Goal: Navigation & Orientation: Find specific page/section

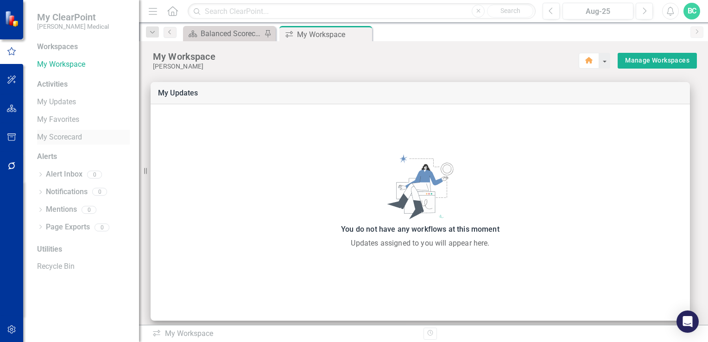
click at [56, 139] on link "My Scorecard" at bounding box center [83, 137] width 93 height 11
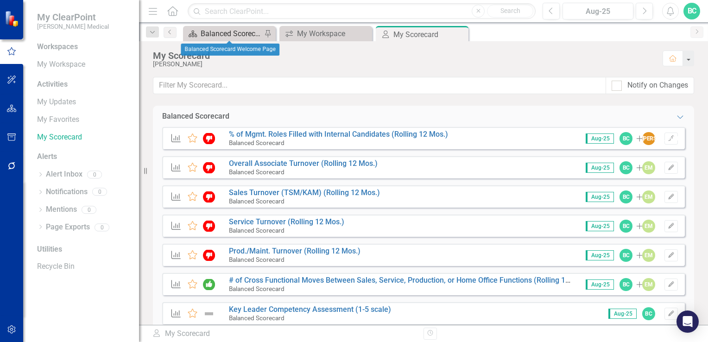
click at [235, 37] on div "Balanced Scorecard Welcome Page" at bounding box center [231, 34] width 61 height 12
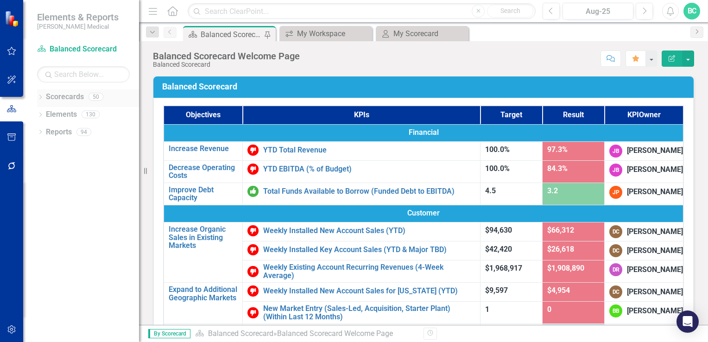
click at [40, 95] on icon "Dropdown" at bounding box center [40, 97] width 6 height 5
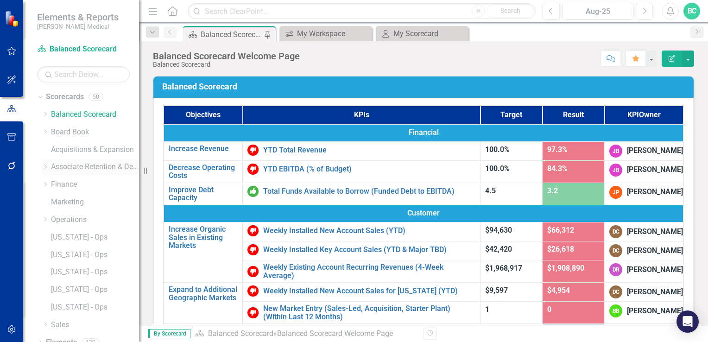
click at [44, 168] on icon at bounding box center [45, 166] width 2 height 5
click at [88, 185] on link "Development" at bounding box center [99, 184] width 79 height 11
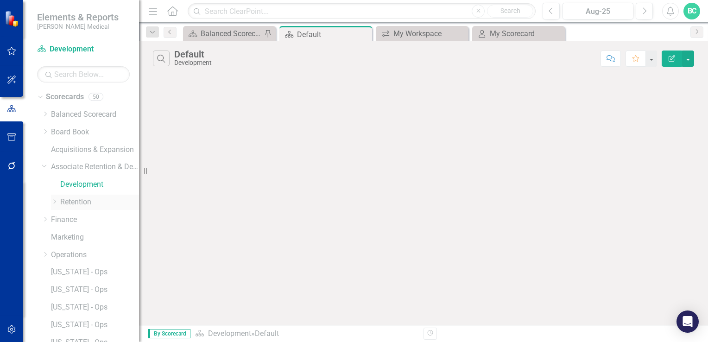
click at [76, 203] on link "Retention" at bounding box center [99, 202] width 79 height 11
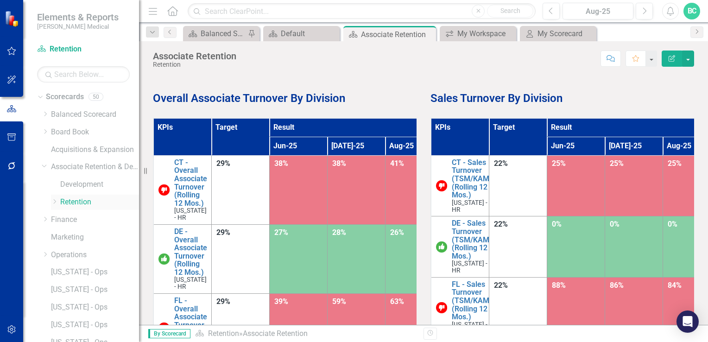
click at [56, 202] on icon "Dropdown" at bounding box center [54, 202] width 7 height 6
click at [112, 218] on link "[US_STATE] - HR" at bounding box center [103, 219] width 69 height 11
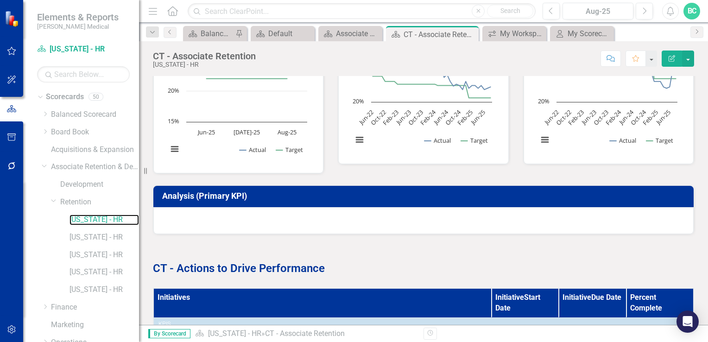
scroll to position [397, 0]
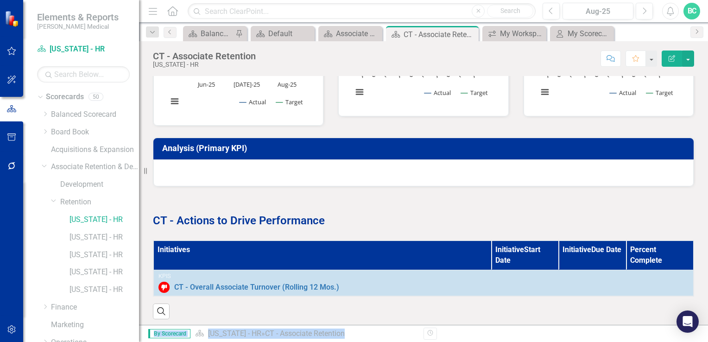
drag, startPoint x: 695, startPoint y: 307, endPoint x: 704, endPoint y: 363, distance: 56.3
click at [704, 341] on html "Elements & Reports [PERSON_NAME] Medical Scorecard [US_STATE] - HR Search Dropd…" at bounding box center [354, 171] width 708 height 342
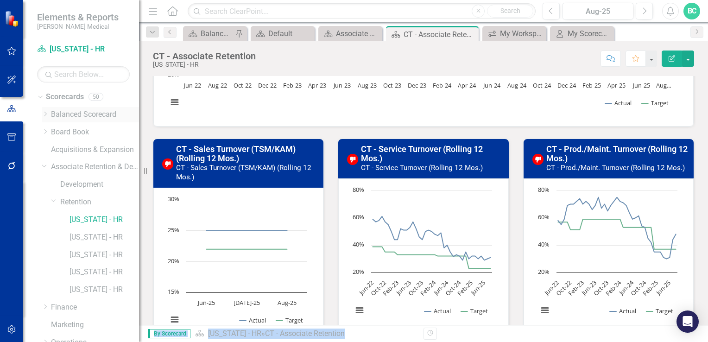
click at [60, 115] on link "Balanced Scorecard" at bounding box center [95, 114] width 88 height 11
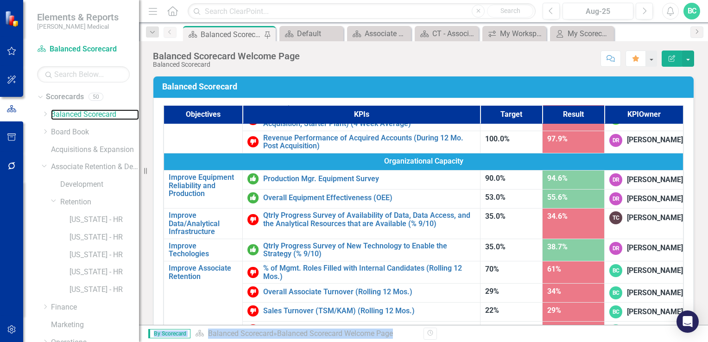
scroll to position [587, 0]
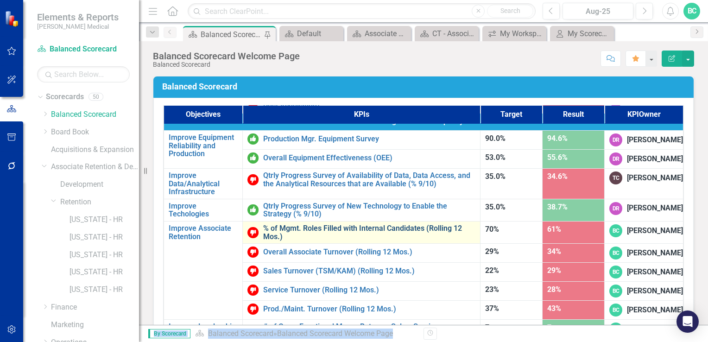
click at [342, 224] on link "% of Mgmt. Roles Filled with Internal Candidates (Rolling 12 Mos.)" at bounding box center [369, 232] width 212 height 16
